Goal: Task Accomplishment & Management: Manage account settings

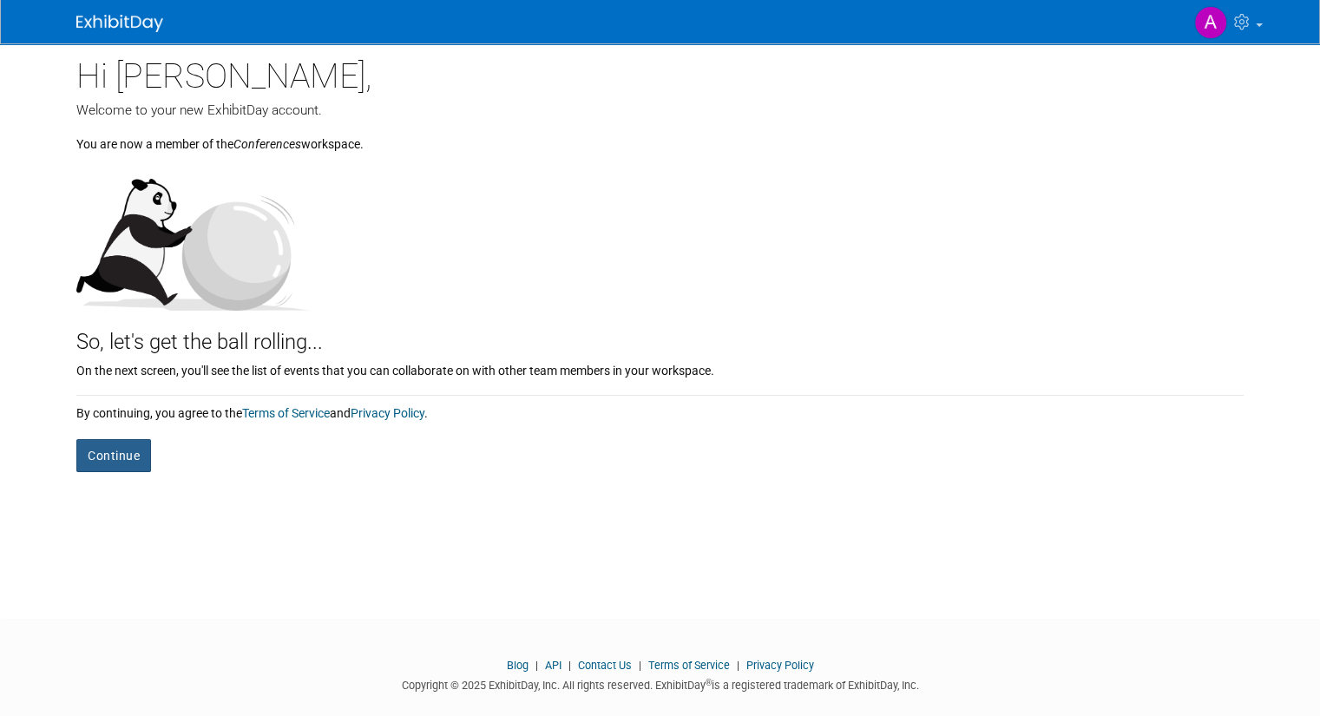
click at [103, 450] on button "Continue" at bounding box center [113, 455] width 75 height 33
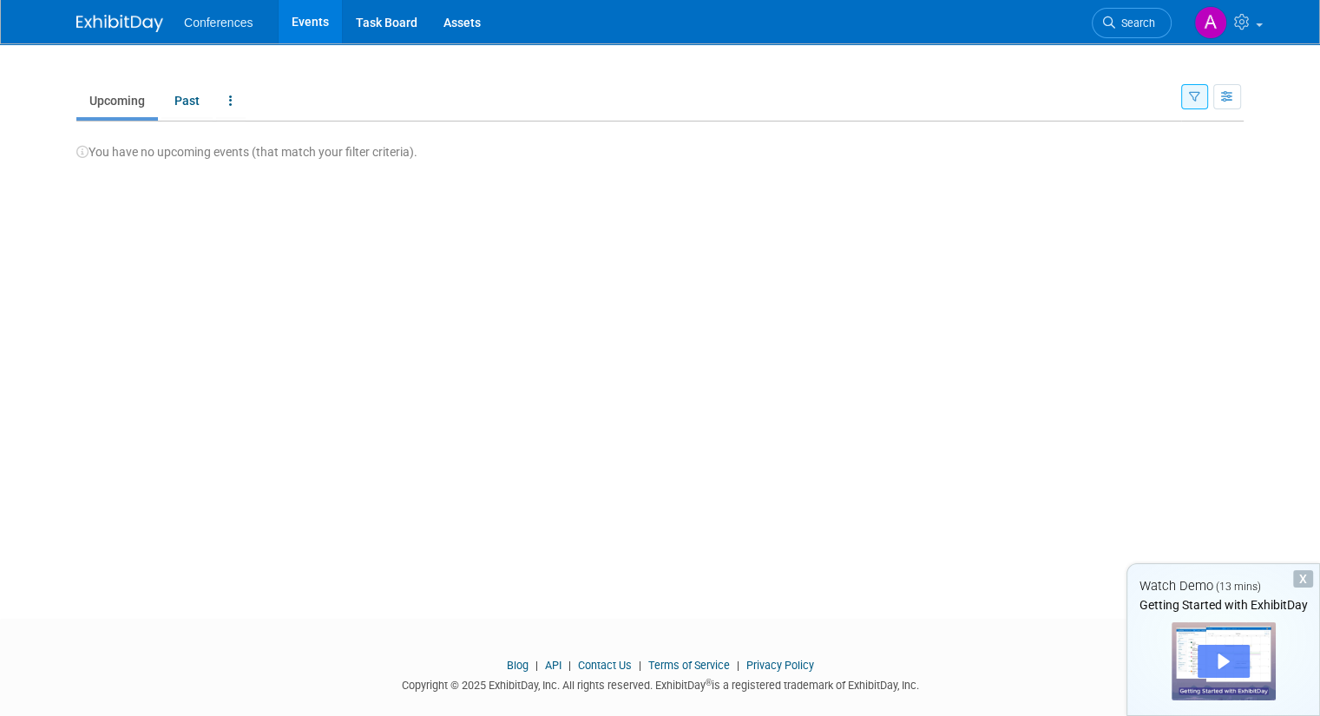
click at [1223, 659] on div "Play" at bounding box center [1223, 661] width 52 height 33
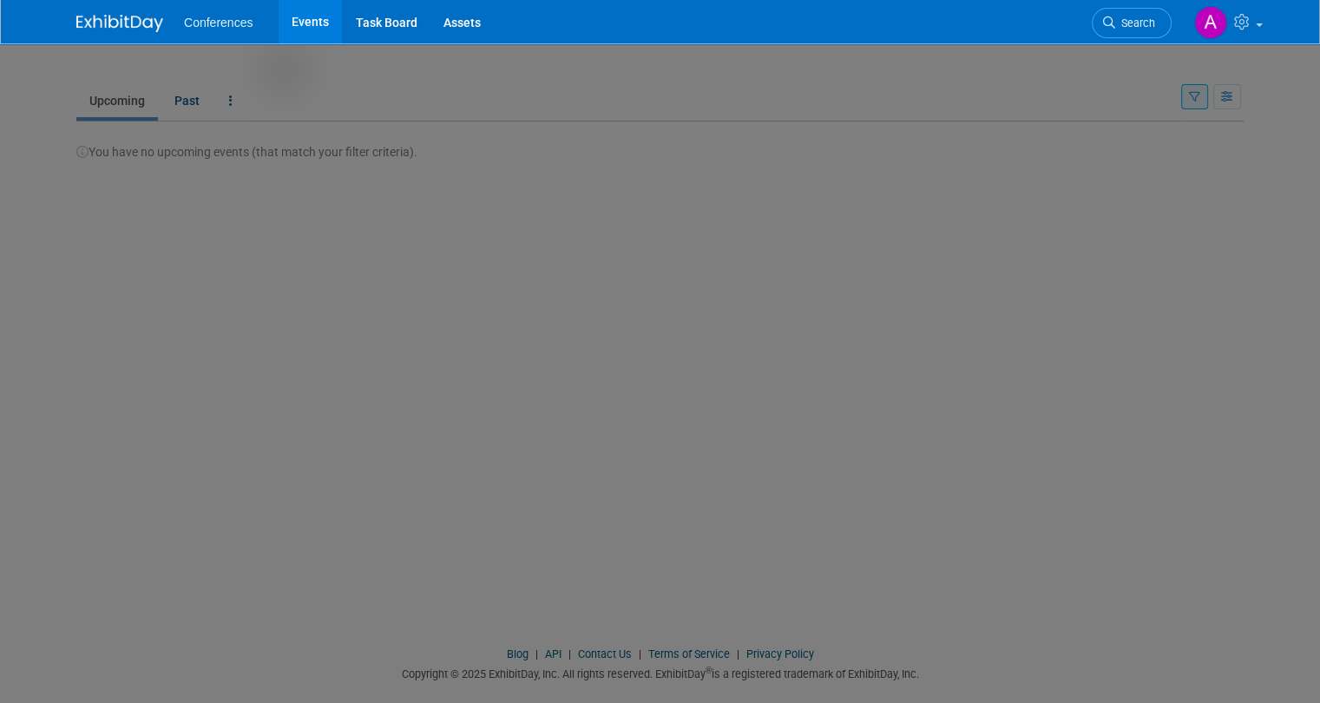
click at [108, 341] on div at bounding box center [666, 404] width 1333 height 808
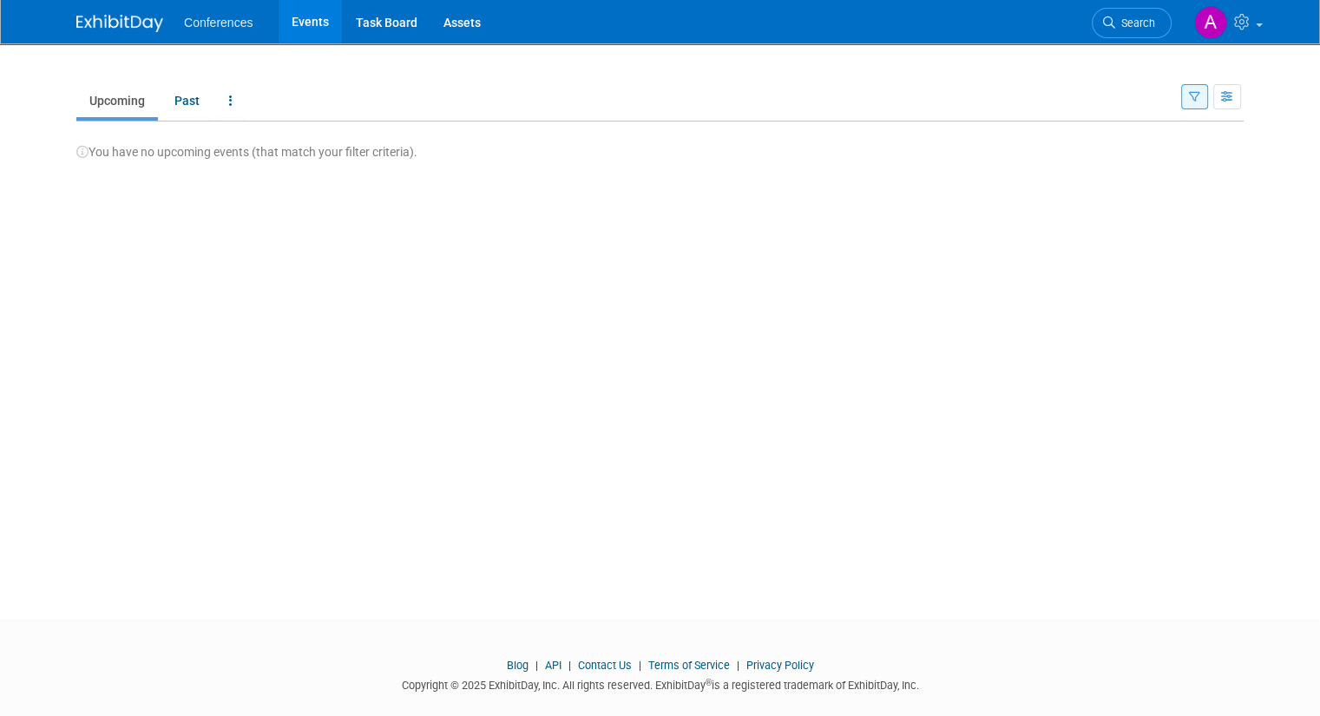
click at [797, 492] on div "New Event Duplicate Event Warning There is another event in your workspace with…" at bounding box center [659, 315] width 1193 height 544
click at [197, 27] on span "Conferences" at bounding box center [218, 23] width 69 height 14
click at [1269, 22] on link at bounding box center [1226, 21] width 85 height 43
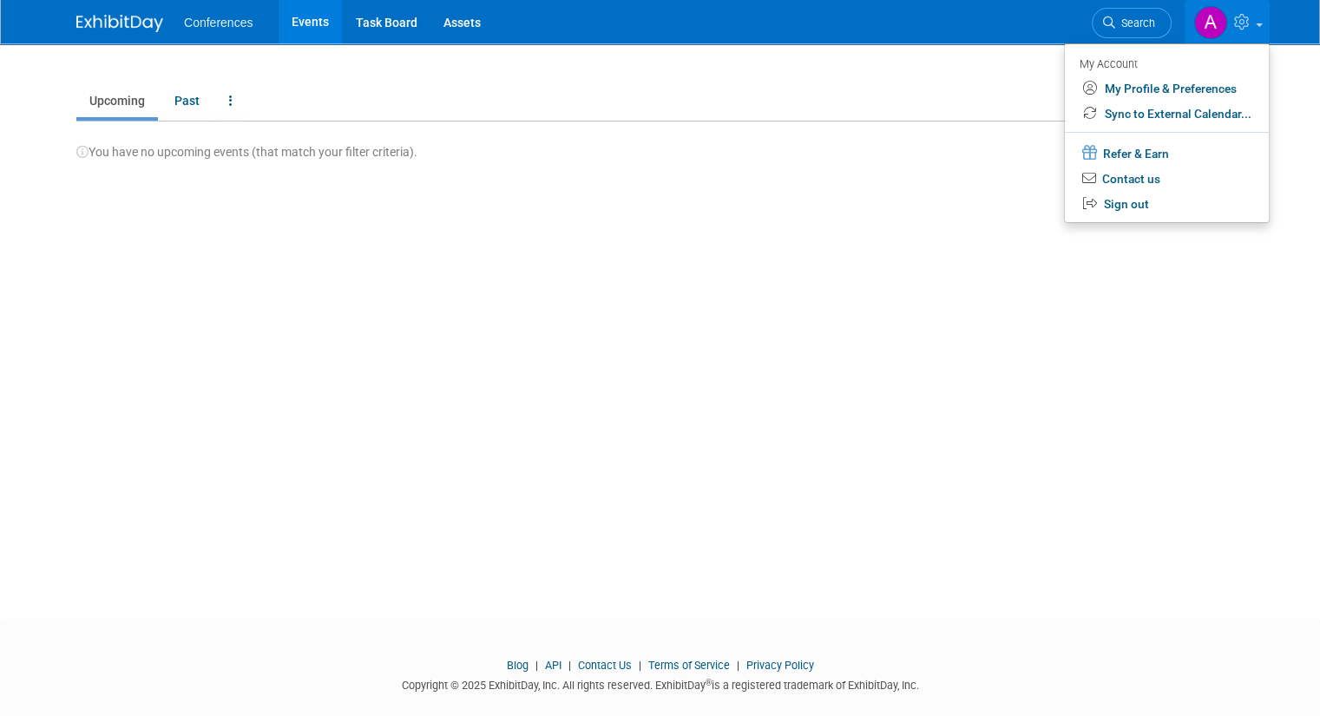
click at [624, 155] on div "You have no upcoming events (that match your filter criteria)." at bounding box center [659, 140] width 1167 height 39
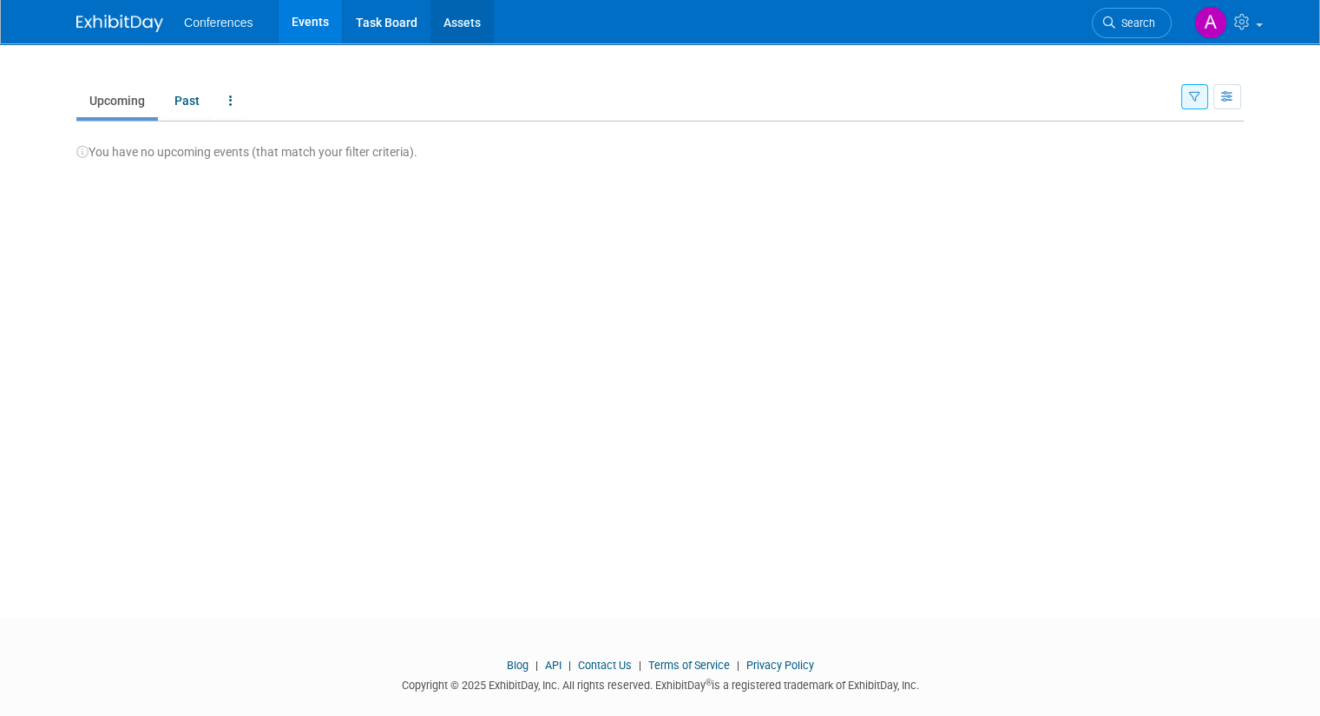
click at [447, 24] on link "Assets" at bounding box center [461, 21] width 63 height 43
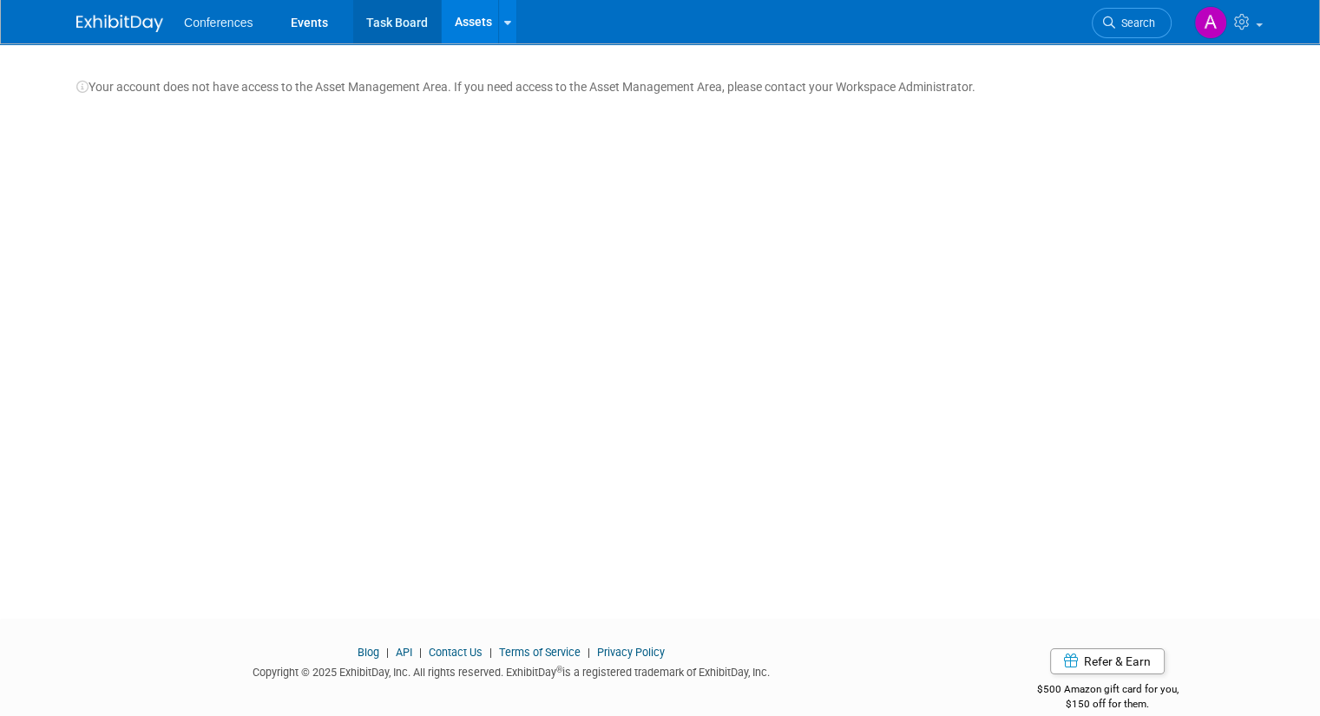
click at [390, 23] on link "Task Board" at bounding box center [397, 21] width 88 height 43
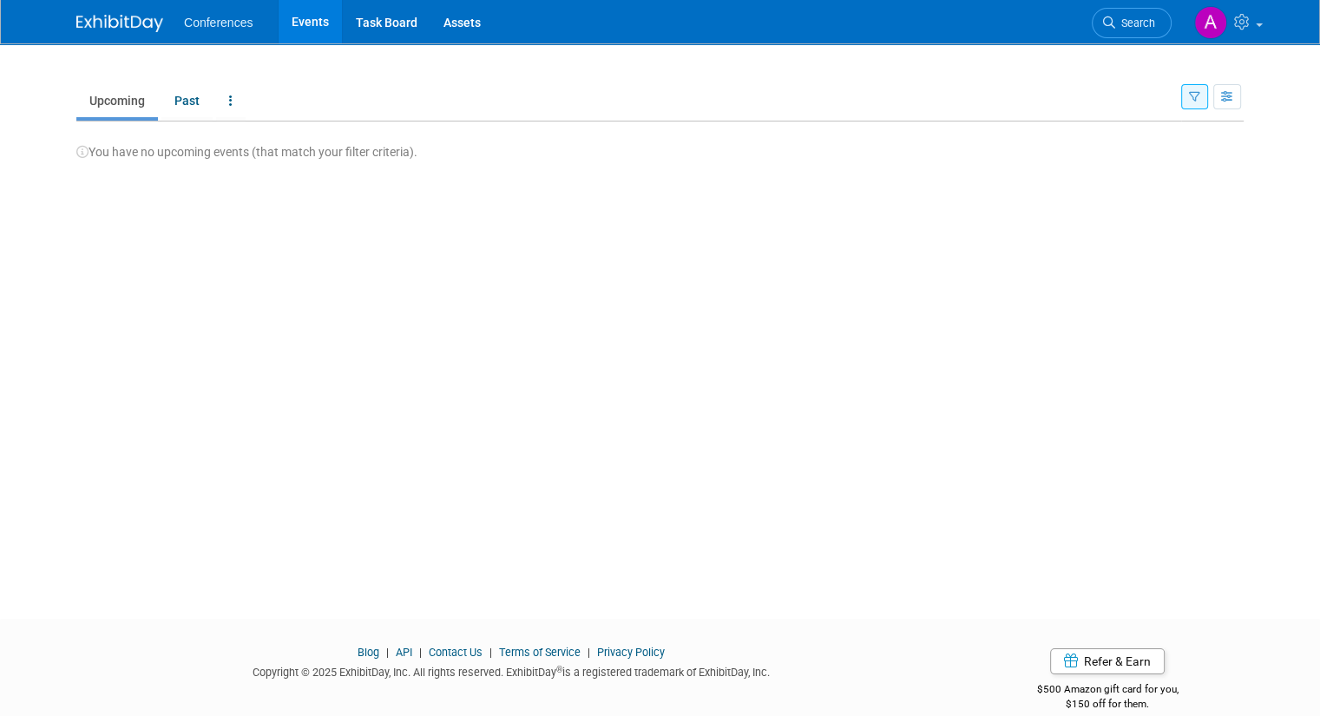
click at [202, 33] on ul "Conferences Events Task Board Assets" at bounding box center [345, 21] width 322 height 43
click at [167, 103] on link "Past" at bounding box center [186, 100] width 51 height 33
click at [95, 102] on link "Upcoming" at bounding box center [117, 100] width 82 height 33
click at [1218, 25] on img at bounding box center [1210, 22] width 33 height 33
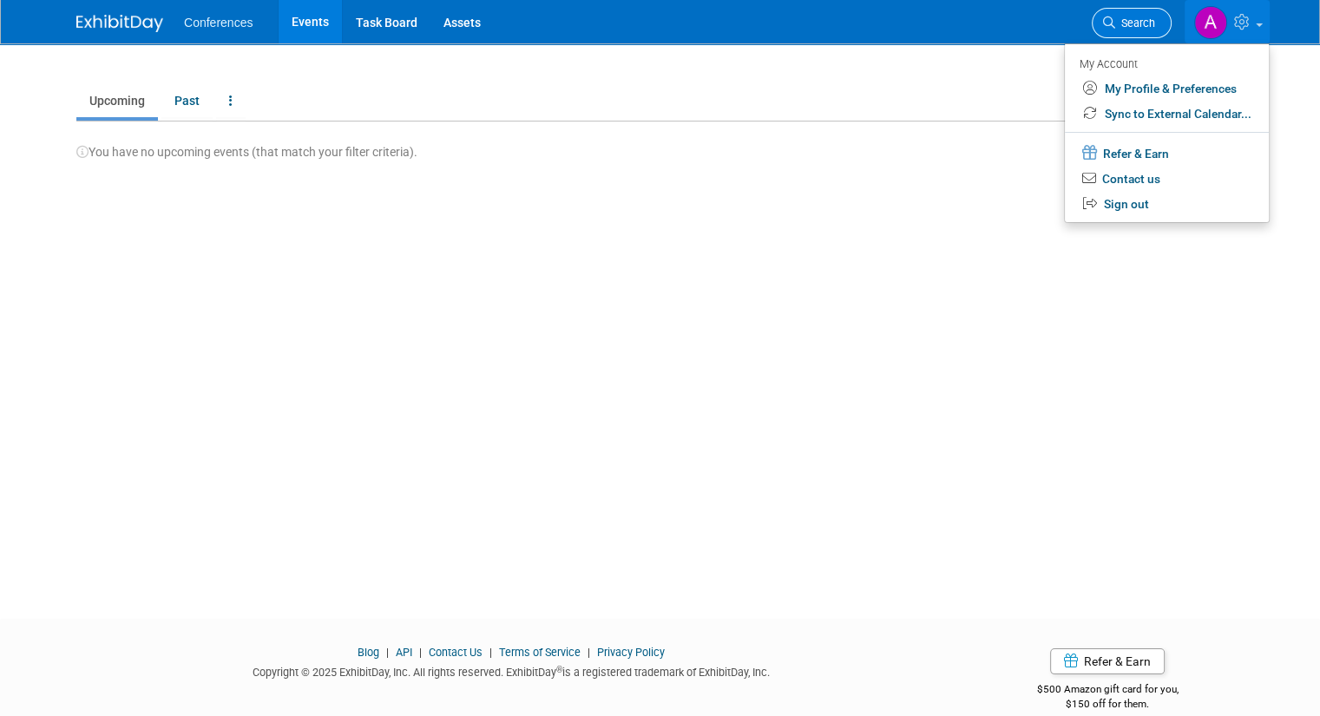
click at [1144, 22] on span "Search" at bounding box center [1135, 22] width 40 height 13
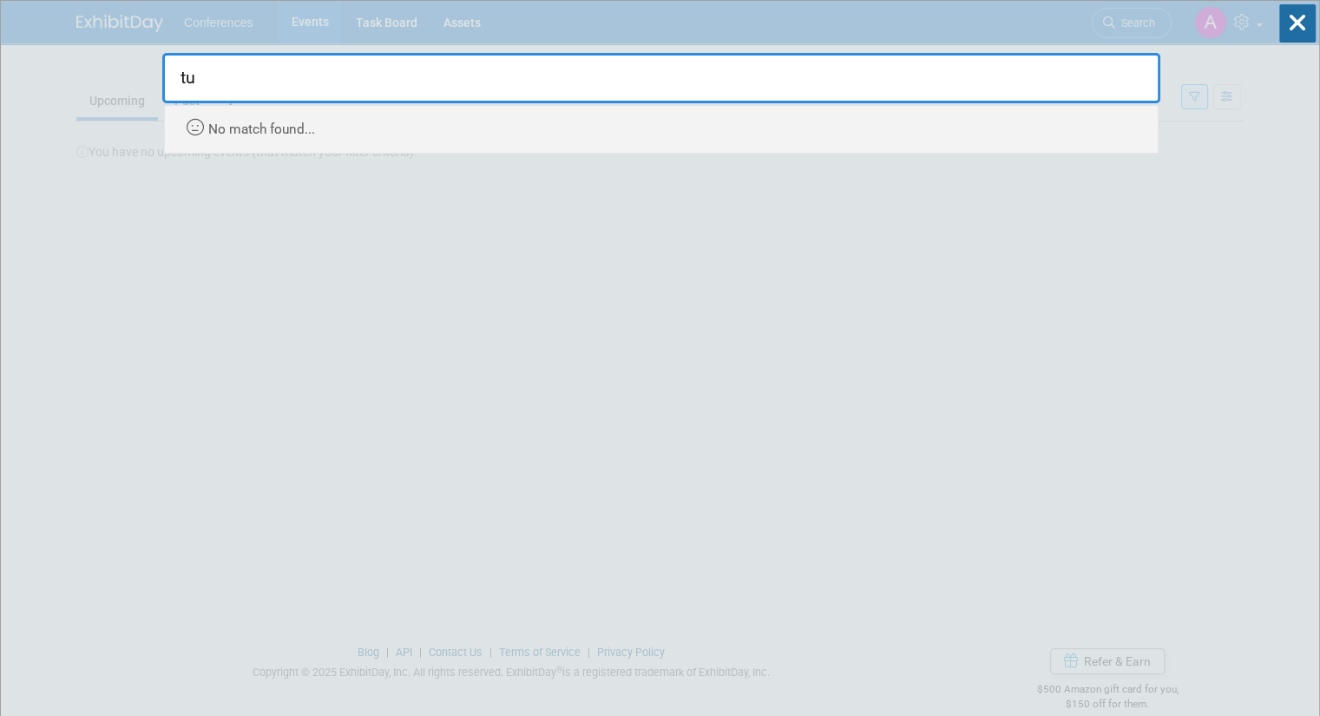
type input "t"
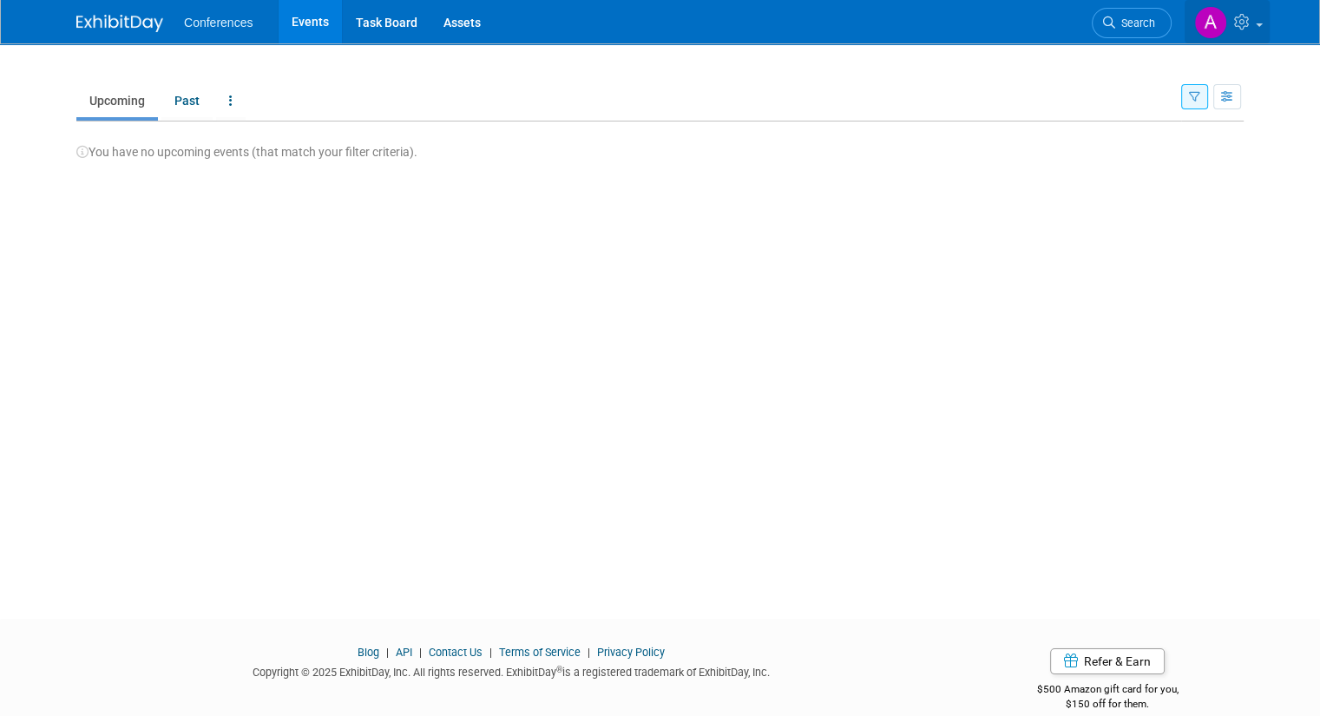
click at [1227, 24] on img at bounding box center [1210, 22] width 33 height 33
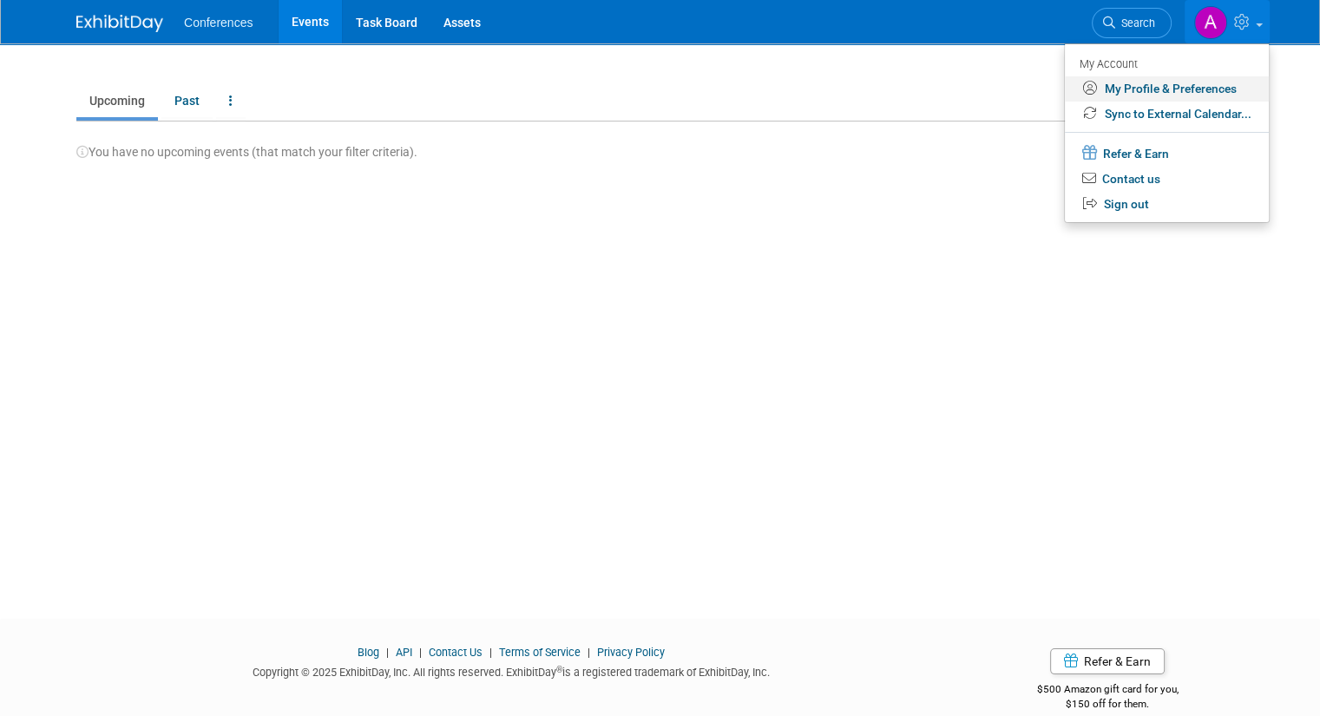
click at [1151, 93] on link "My Profile & Preferences" at bounding box center [1167, 88] width 204 height 25
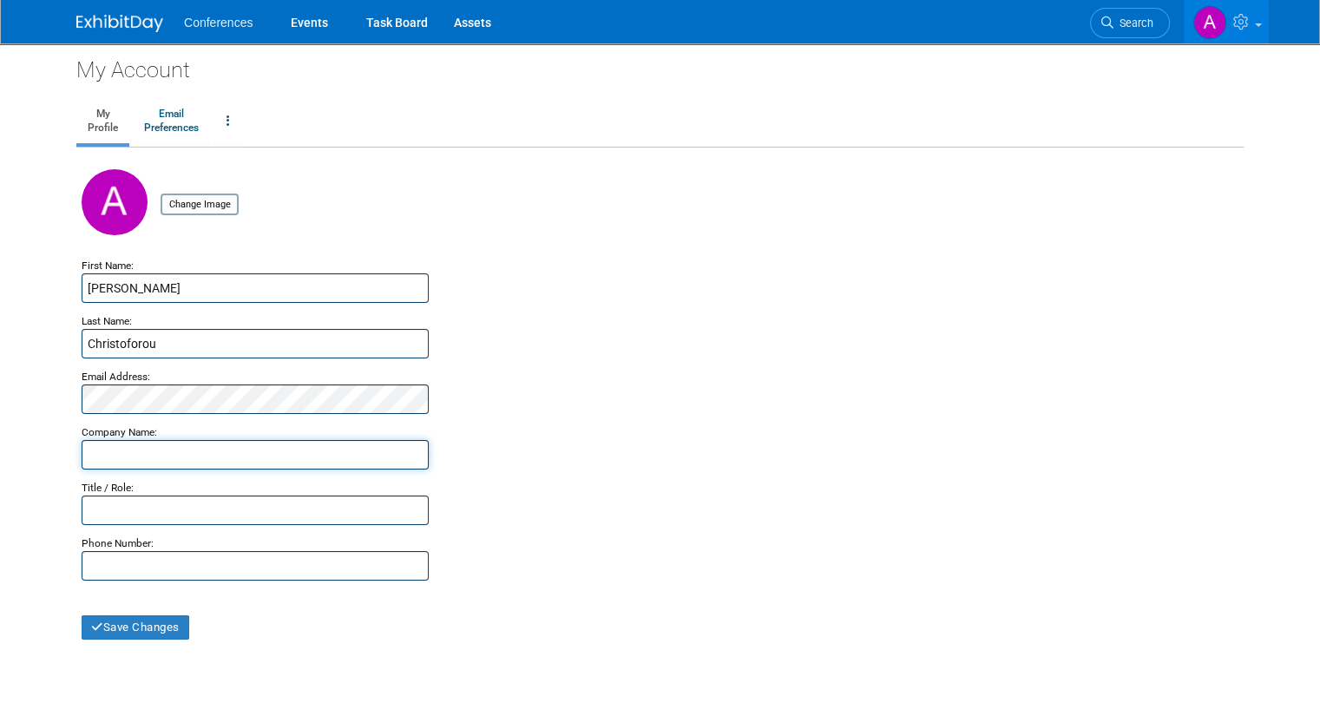
click at [132, 456] on input "text" at bounding box center [255, 455] width 347 height 30
type input "Aya Healthcare"
click at [149, 517] on input "text" at bounding box center [255, 510] width 347 height 30
type input "EVP, International Operations"
click at [120, 560] on input "text" at bounding box center [255, 566] width 347 height 30
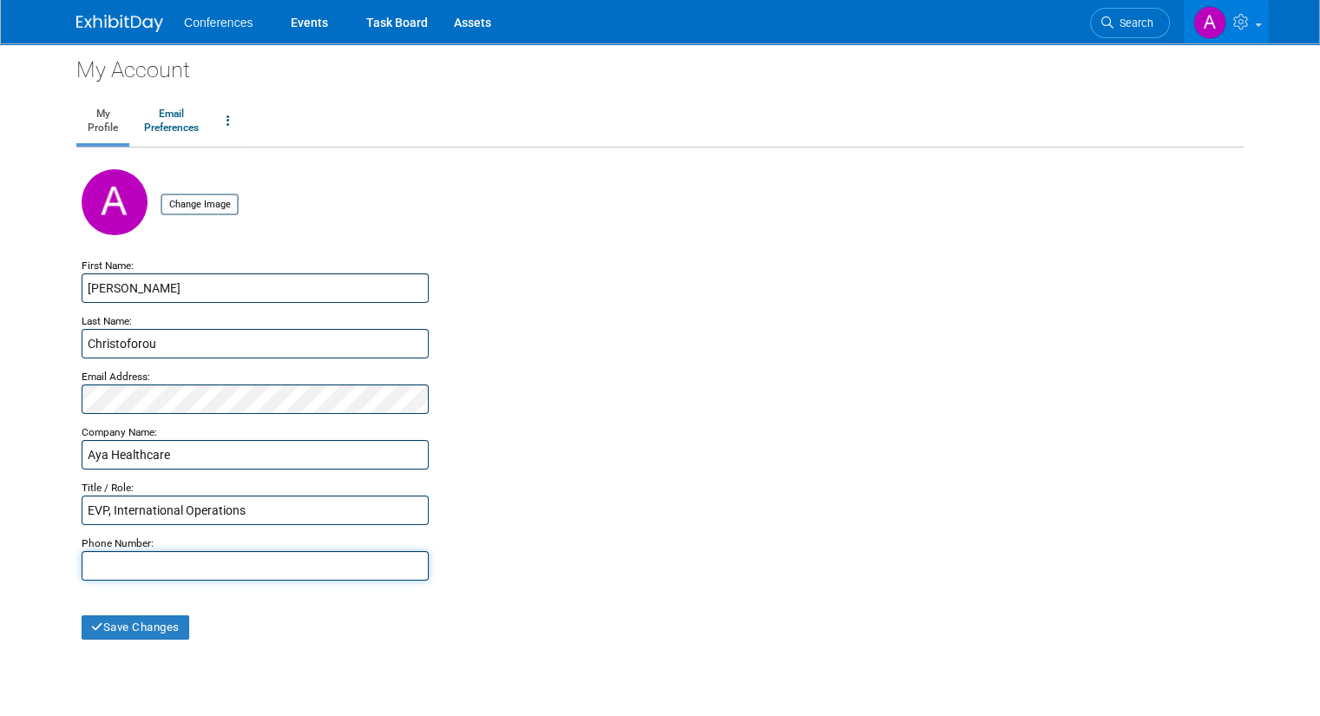
type input "6104694174"
click at [132, 626] on button "Save Changes" at bounding box center [136, 627] width 108 height 24
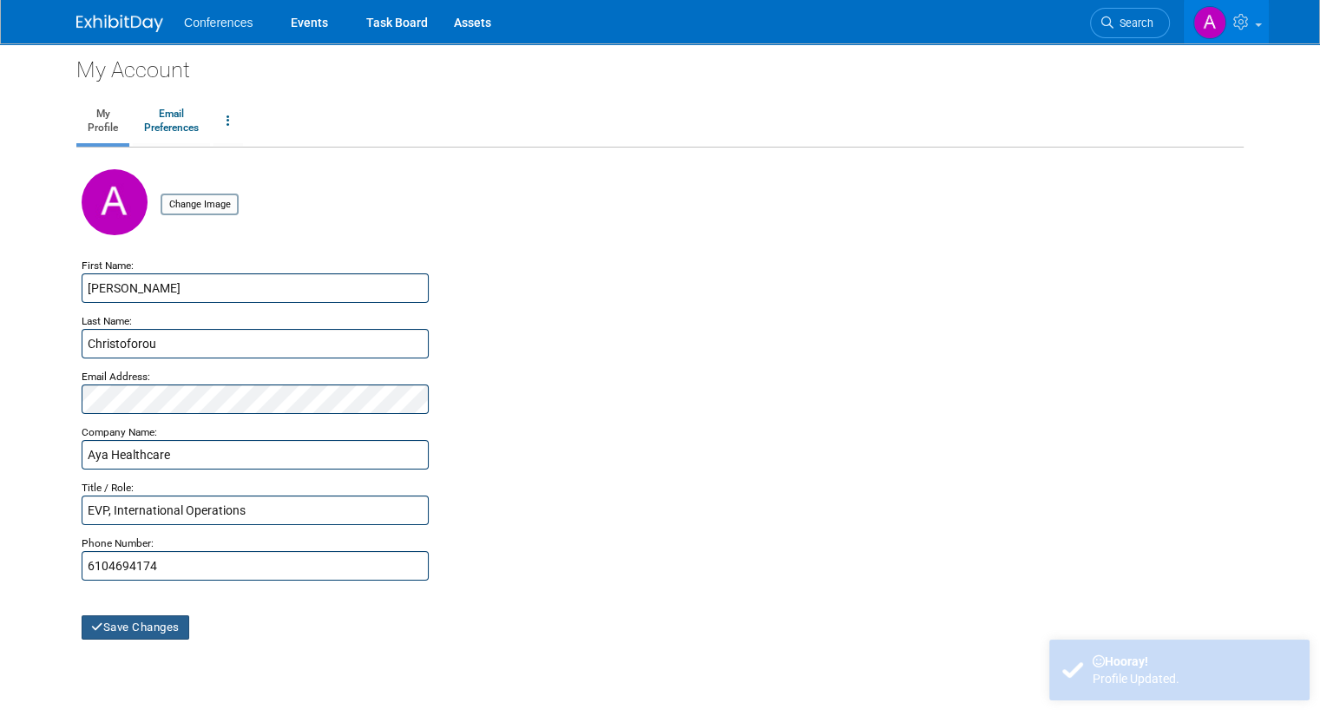
drag, startPoint x: 0, startPoint y: 0, endPoint x: 136, endPoint y: 630, distance: 644.5
click at [136, 630] on button "Save Changes" at bounding box center [136, 627] width 108 height 24
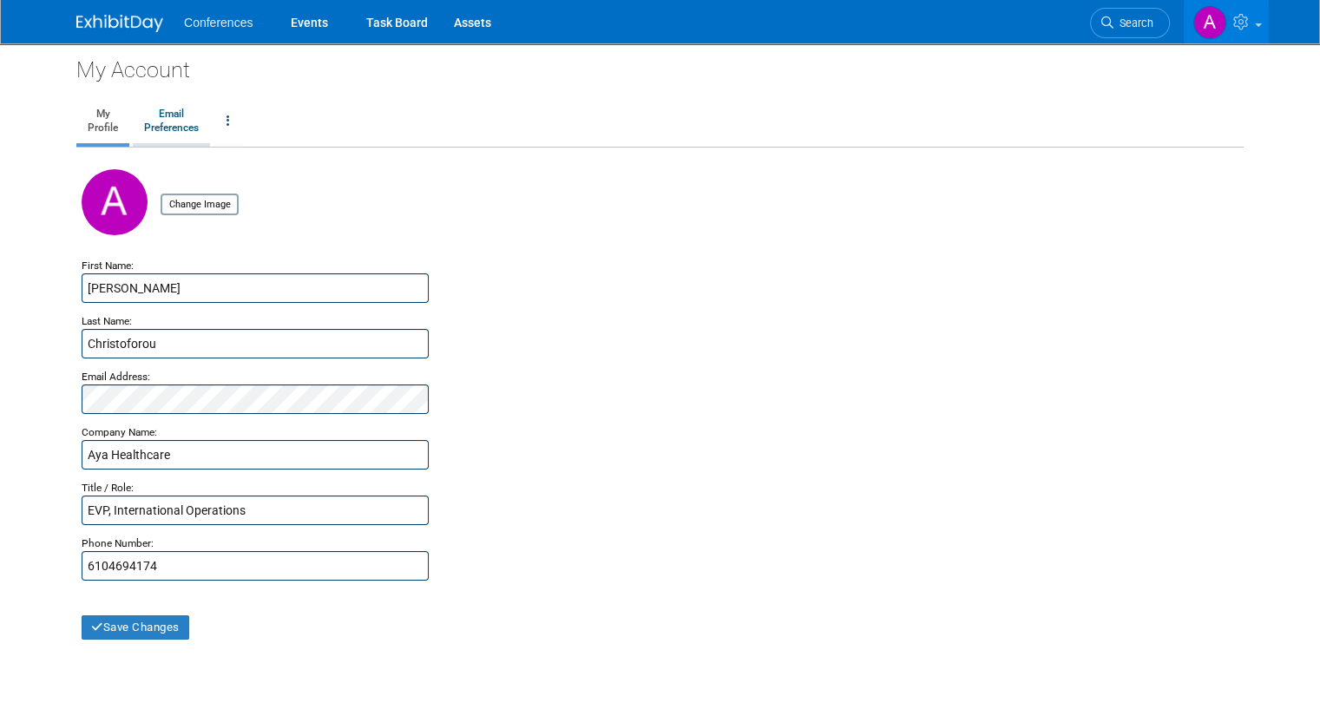
click at [159, 124] on link "Email Preferences" at bounding box center [171, 121] width 77 height 43
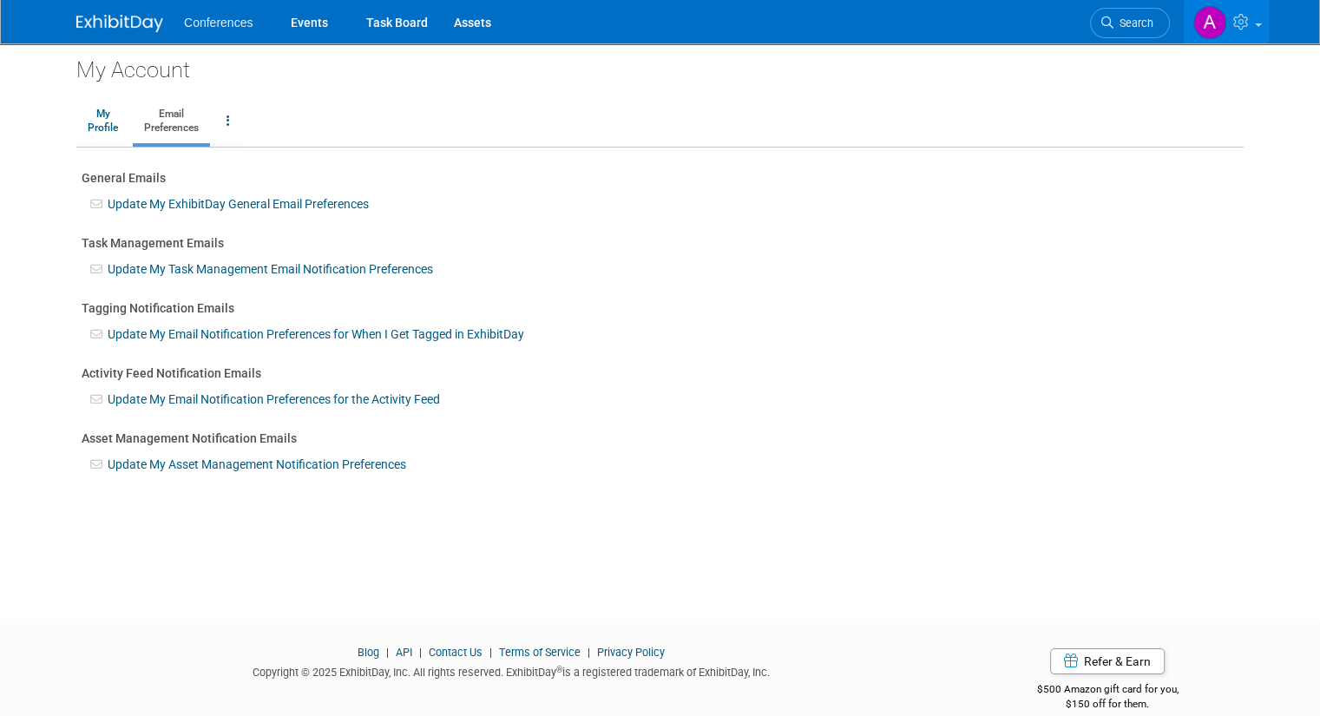
click at [144, 205] on link "Update My ExhibitDay General Email Preferences" at bounding box center [238, 204] width 261 height 14
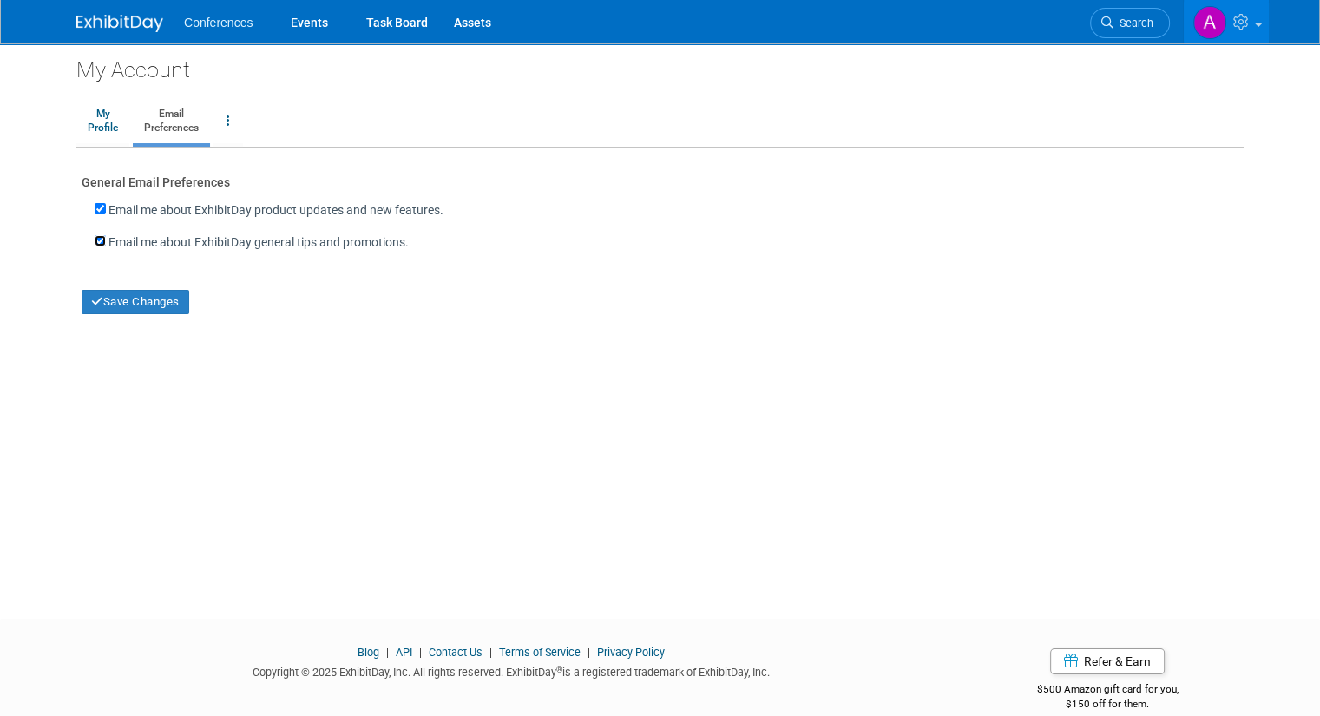
click at [95, 242] on input "Email me about ExhibitDay general tips and promotions." at bounding box center [100, 240] width 11 height 11
checkbox input "false"
click at [95, 210] on input "Email me about ExhibitDay product updates and new features." at bounding box center [100, 208] width 11 height 11
checkbox input "false"
click at [131, 305] on button "Save Changes" at bounding box center [136, 302] width 108 height 24
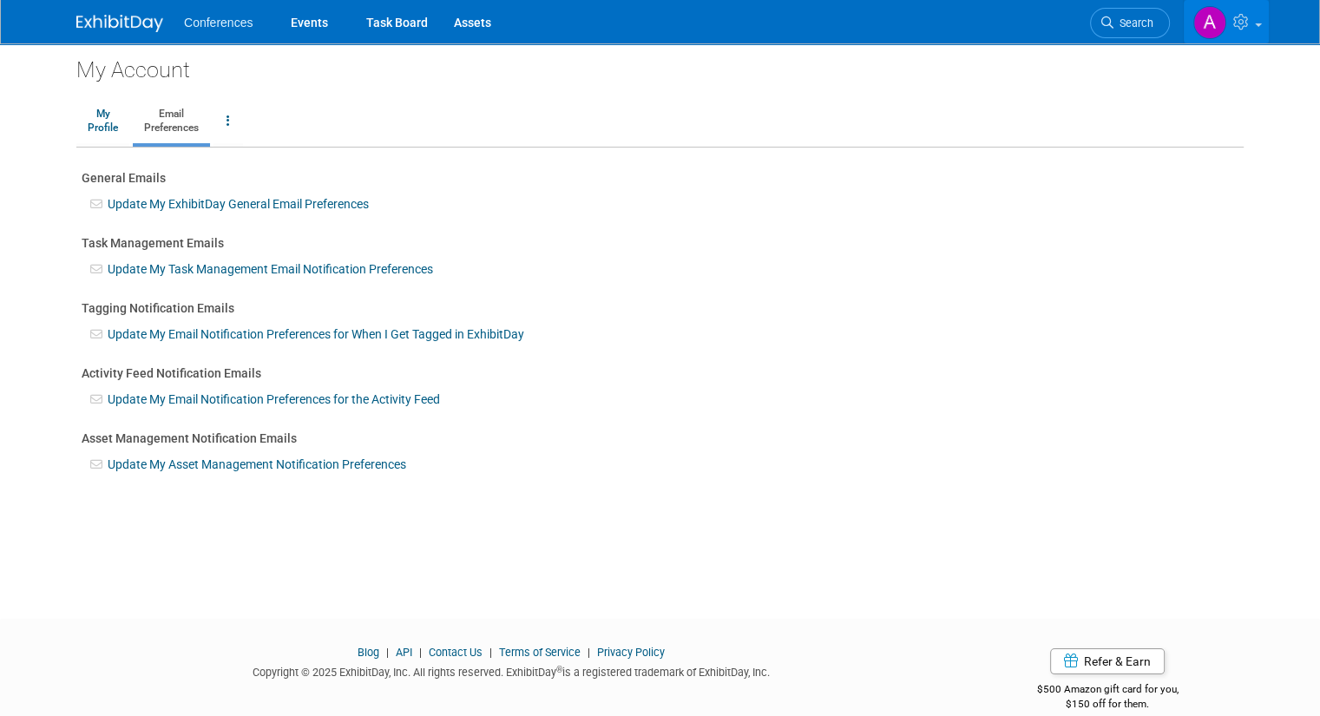
click at [1222, 28] on img at bounding box center [1209, 22] width 33 height 33
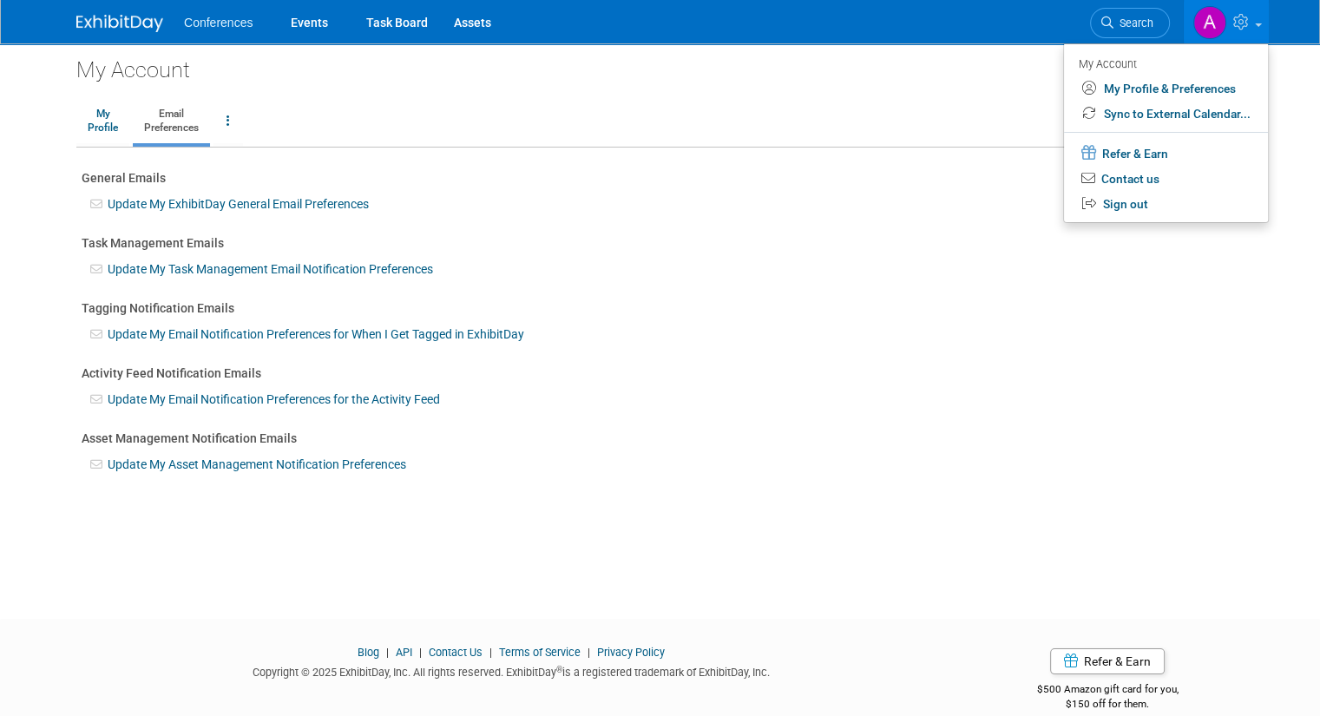
drag, startPoint x: 641, startPoint y: 511, endPoint x: 422, endPoint y: 412, distance: 240.8
click at [636, 510] on div "My Account My Profile Email Preferences Change Account Password Close my Accoun…" at bounding box center [659, 315] width 1193 height 544
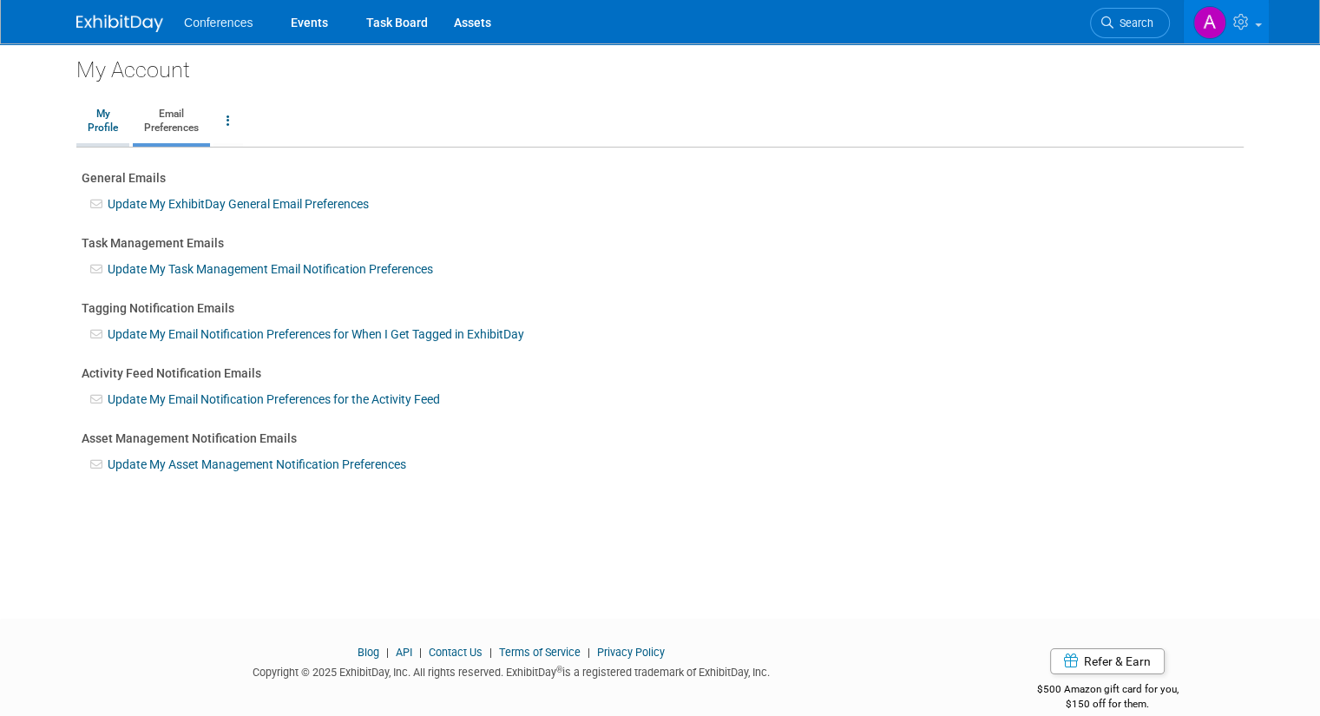
click at [85, 115] on link "My Profile" at bounding box center [102, 121] width 53 height 43
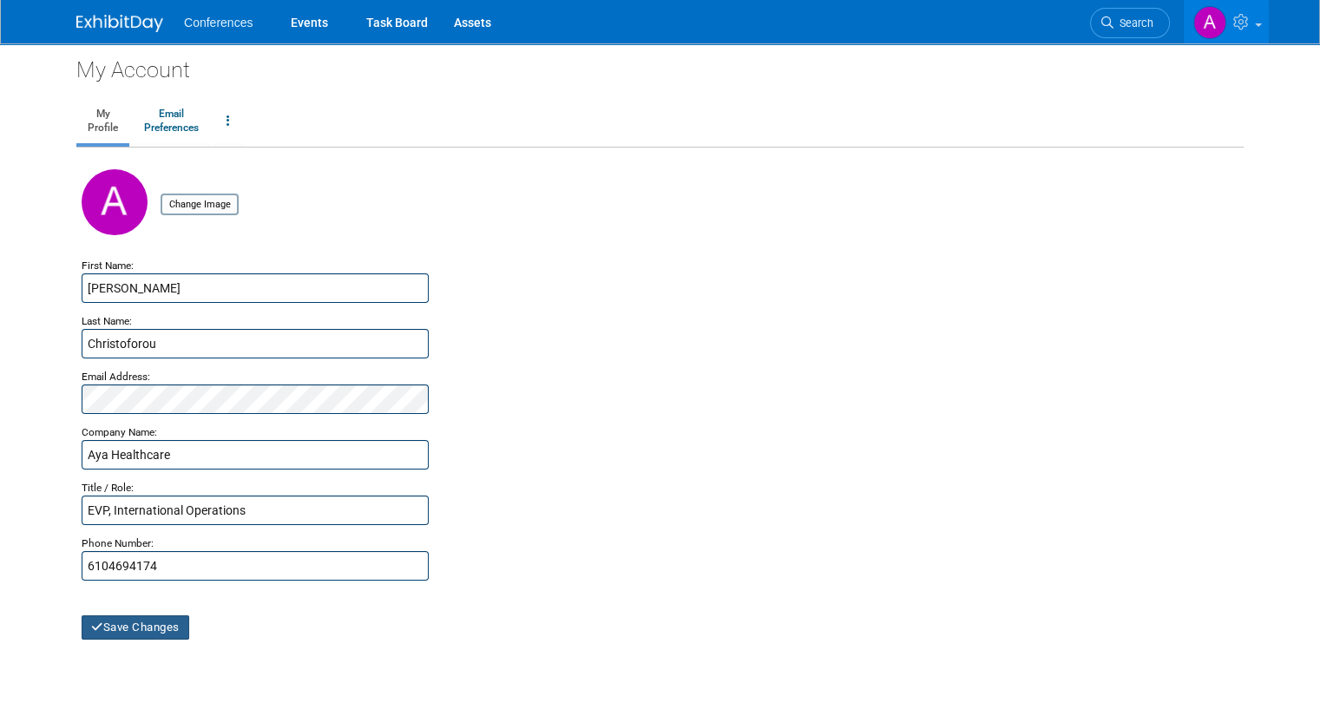
click at [105, 629] on button "Save Changes" at bounding box center [136, 627] width 108 height 24
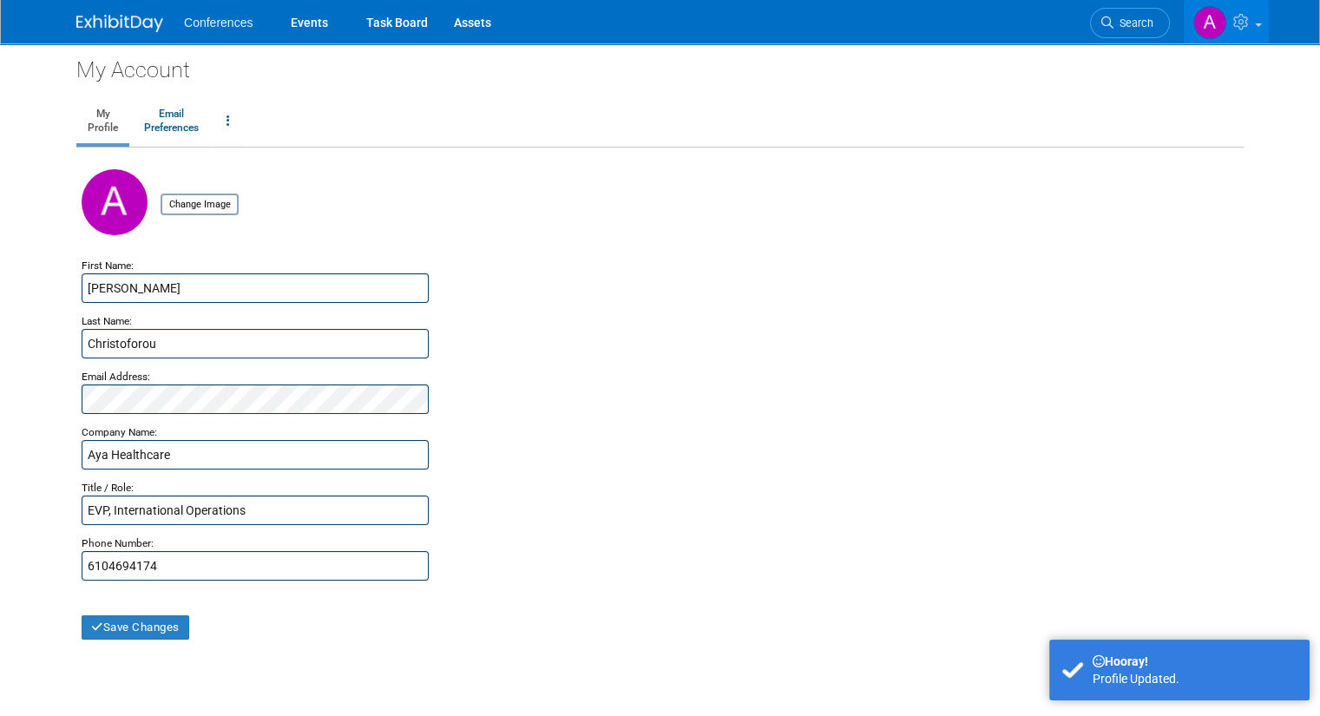
click at [947, 348] on div "Christoforou" at bounding box center [660, 344] width 1157 height 30
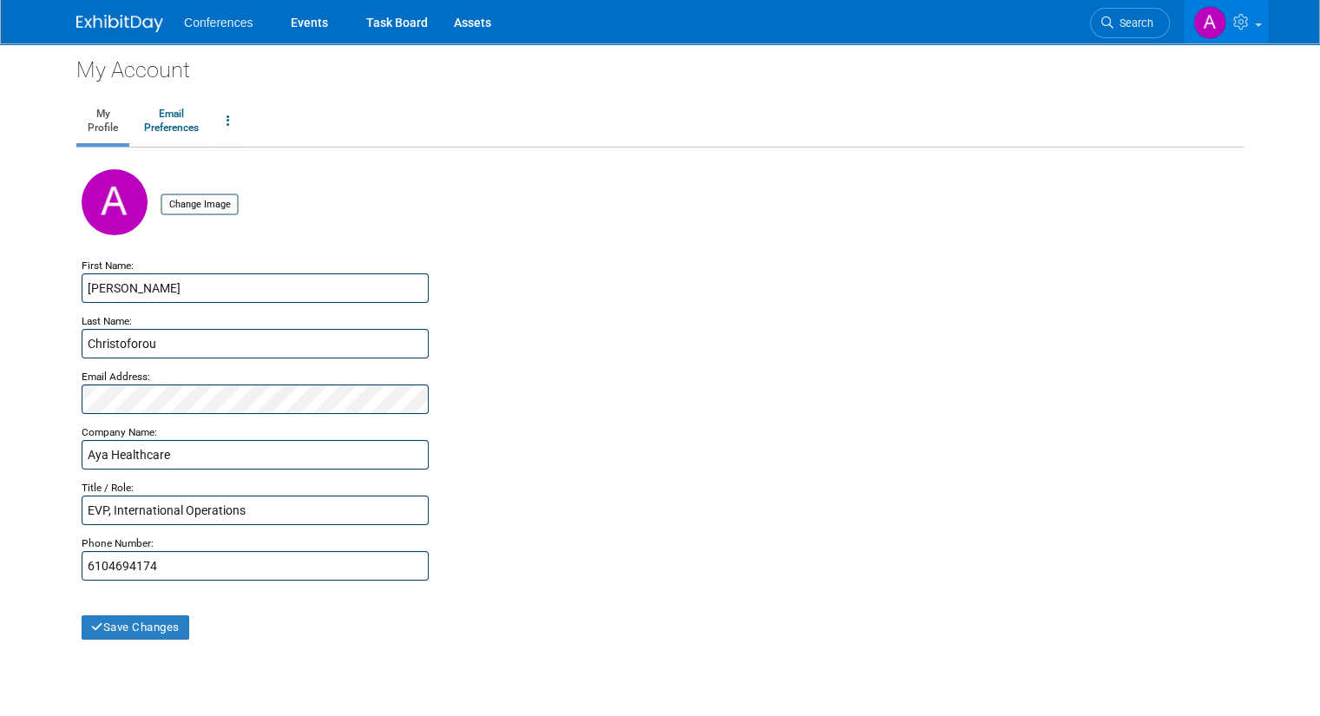
click at [1262, 23] on span at bounding box center [1258, 24] width 7 height 3
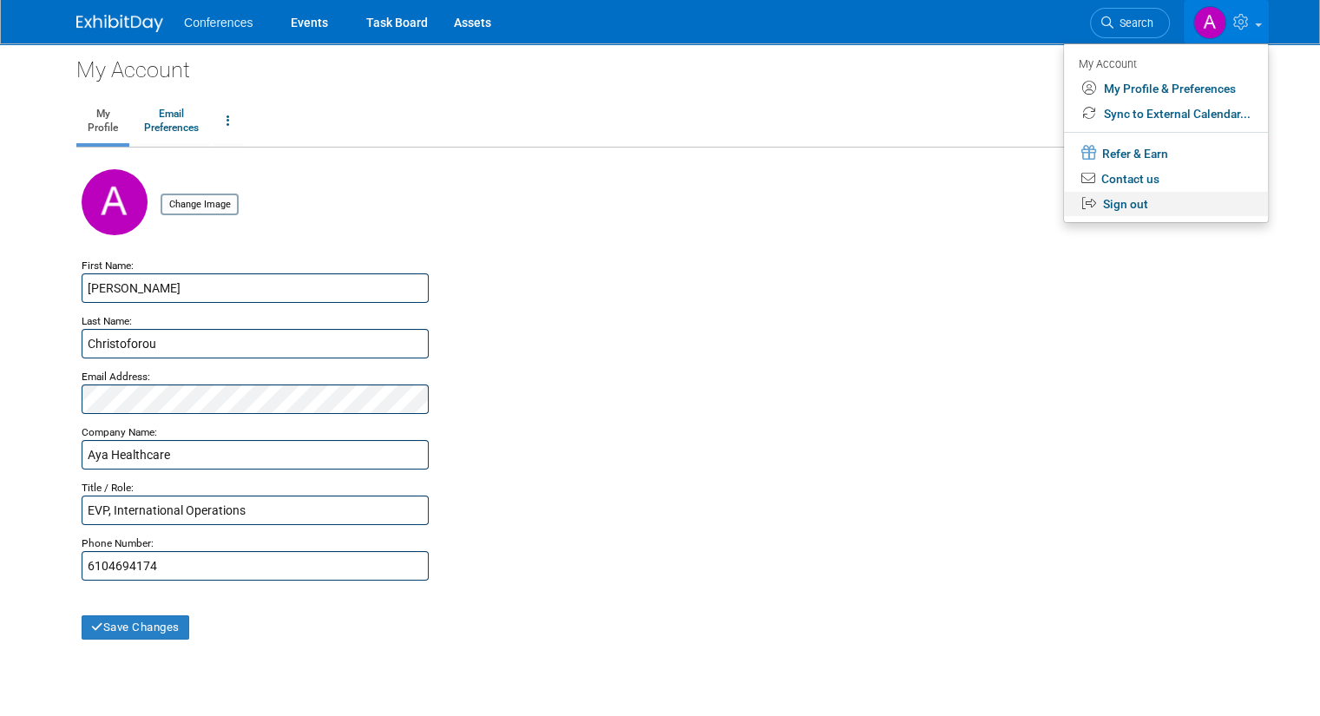
click at [1157, 212] on link "Sign out" at bounding box center [1166, 204] width 204 height 25
